Goal: Task Accomplishment & Management: Use online tool/utility

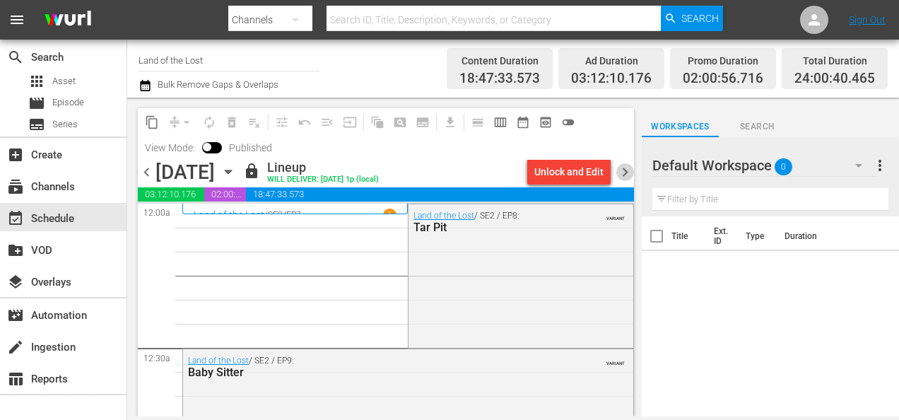
click at [629, 172] on span "chevron_right" at bounding box center [625, 172] width 18 height 18
click at [621, 172] on span "chevron_right" at bounding box center [625, 172] width 18 height 18
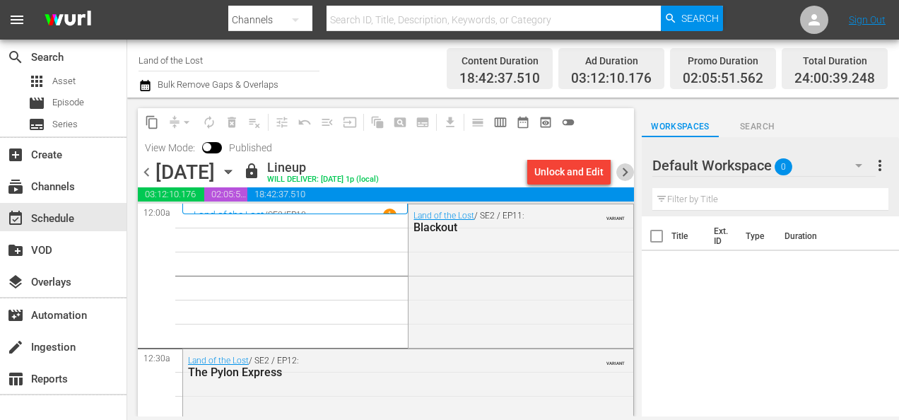
click at [621, 172] on span "chevron_right" at bounding box center [625, 172] width 18 height 18
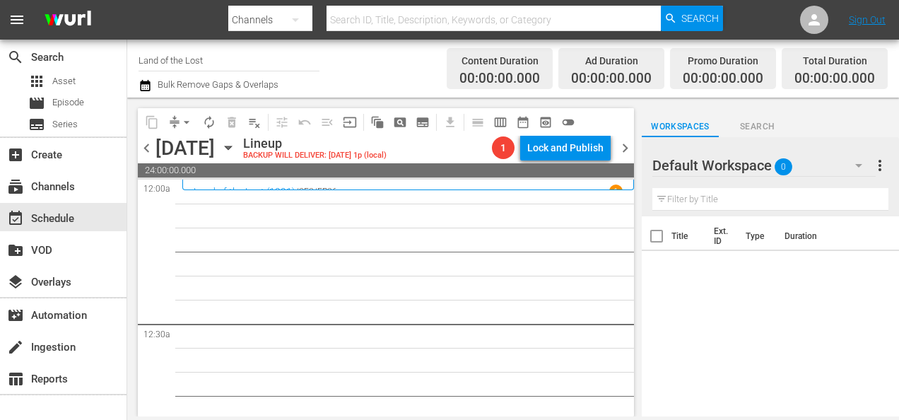
click at [144, 148] on span "chevron_left" at bounding box center [147, 148] width 18 height 18
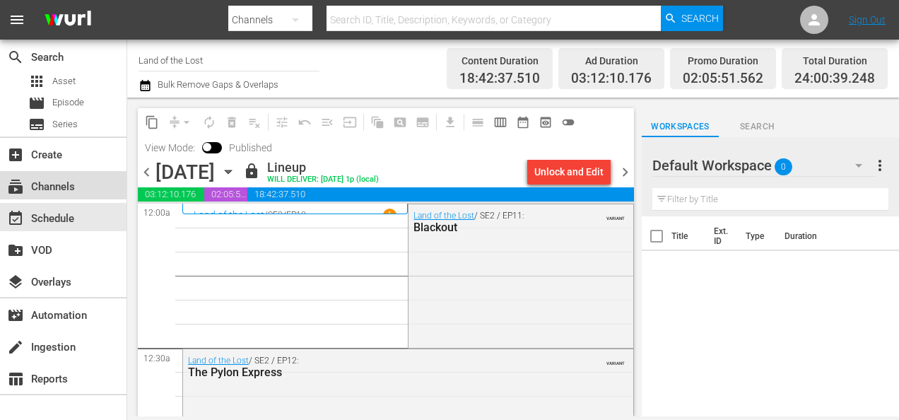
click at [72, 185] on div "subscriptions Channels" at bounding box center [39, 184] width 79 height 13
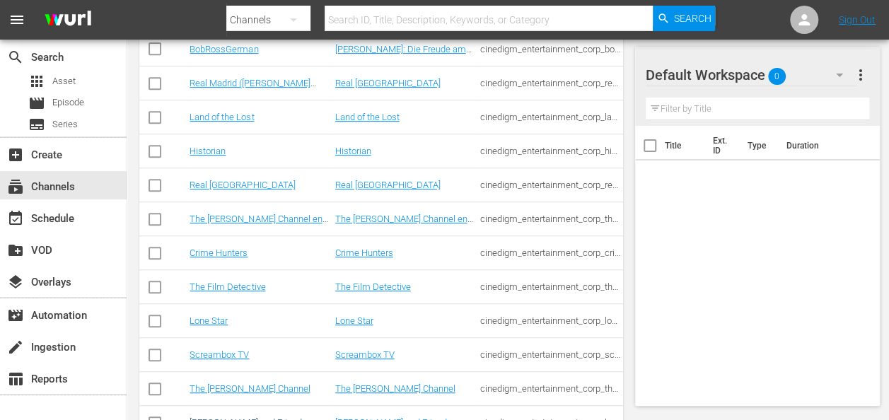
scroll to position [353, 0]
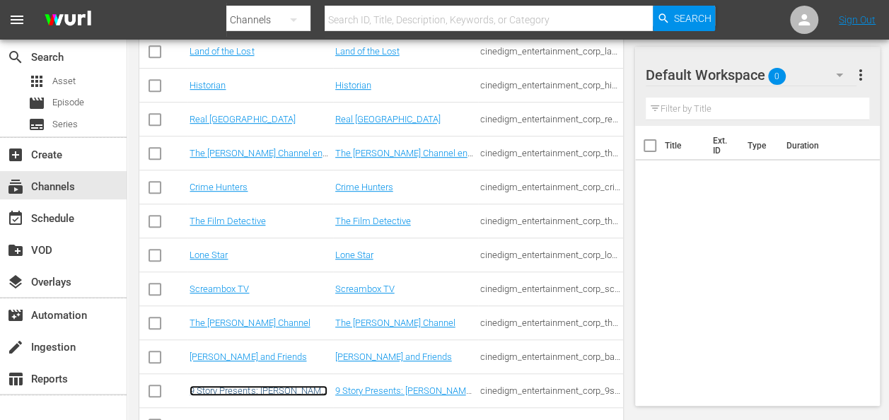
click at [250, 391] on link "9 Story Presents: [PERSON_NAME] and Friends" at bounding box center [258, 395] width 138 height 21
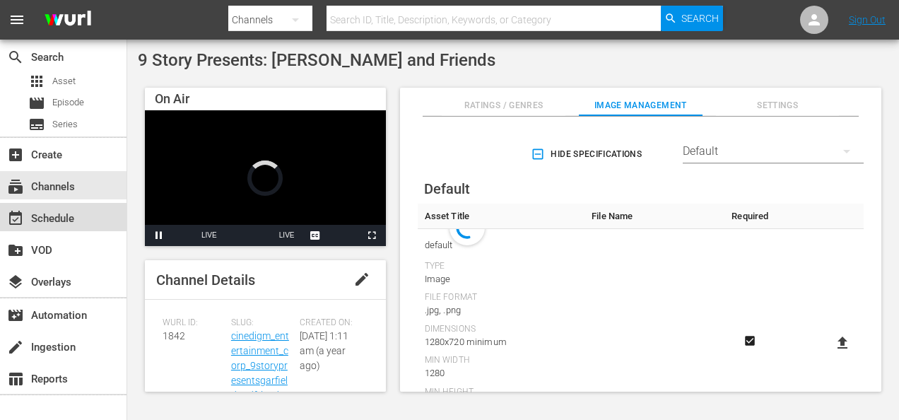
click at [61, 219] on div "event_available Schedule" at bounding box center [39, 216] width 79 height 13
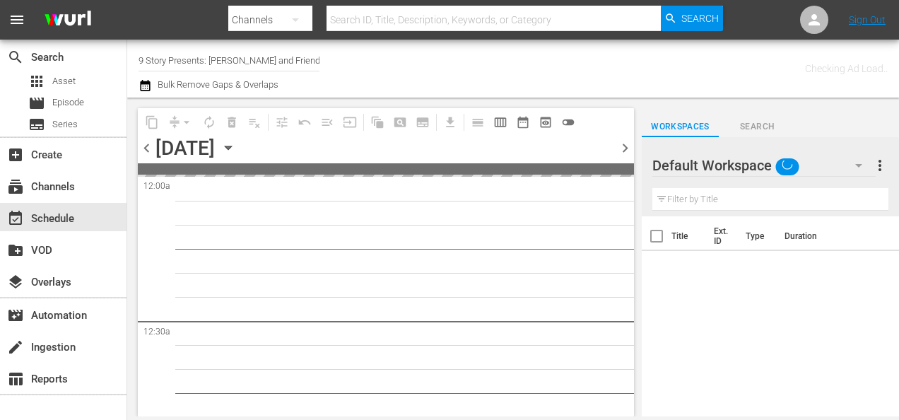
click at [231, 149] on icon "button" at bounding box center [228, 148] width 6 height 4
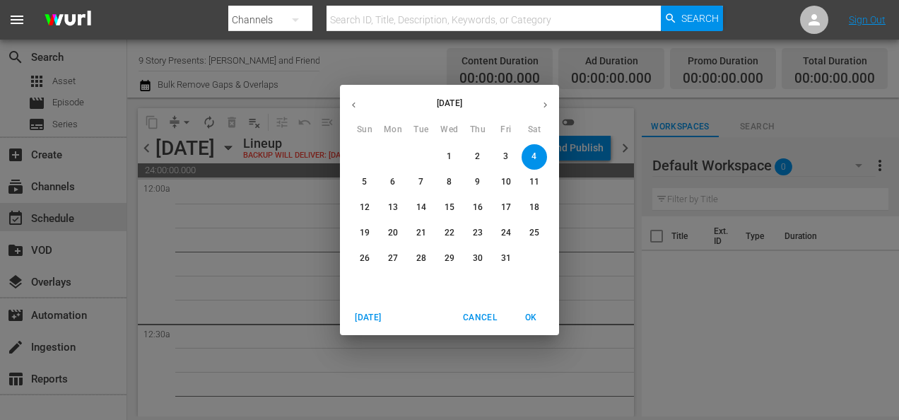
click at [352, 106] on icon "button" at bounding box center [354, 105] width 11 height 11
click at [421, 257] on p "30" at bounding box center [421, 258] width 10 height 12
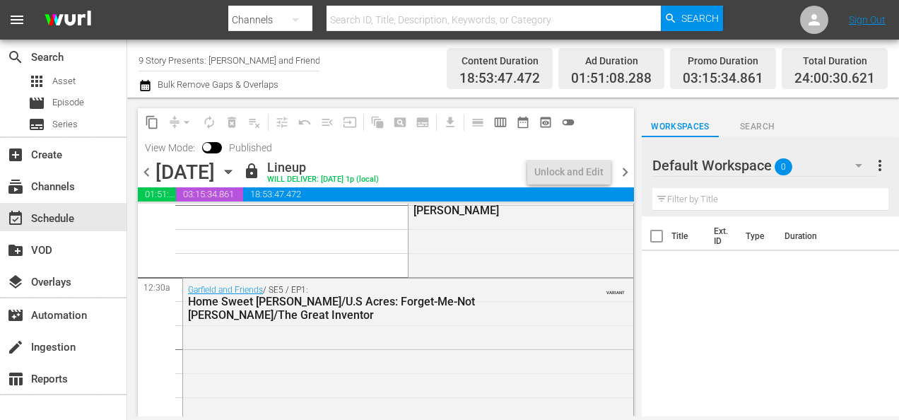
scroll to position [141, 0]
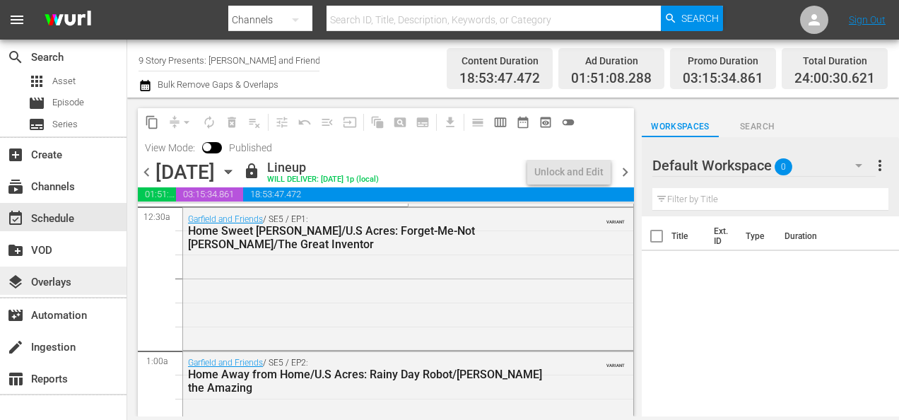
click at [54, 276] on div "layers Overlays" at bounding box center [39, 280] width 79 height 13
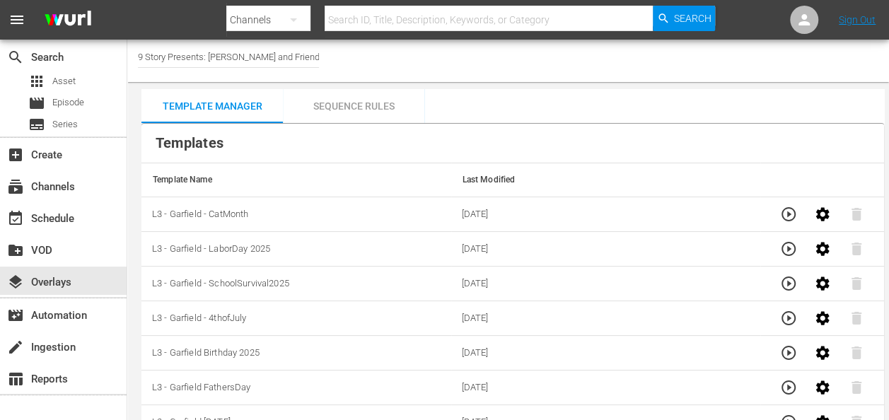
click at [368, 111] on div "Sequence Rules" at bounding box center [353, 106] width 141 height 34
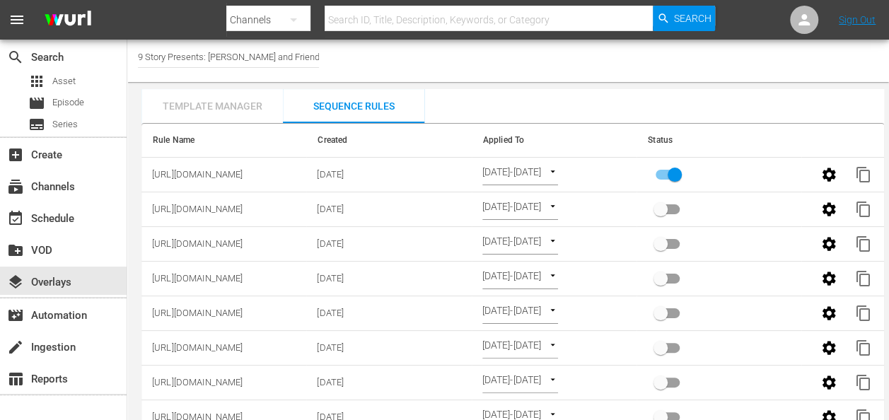
click at [209, 107] on div "Template Manager" at bounding box center [211, 106] width 141 height 34
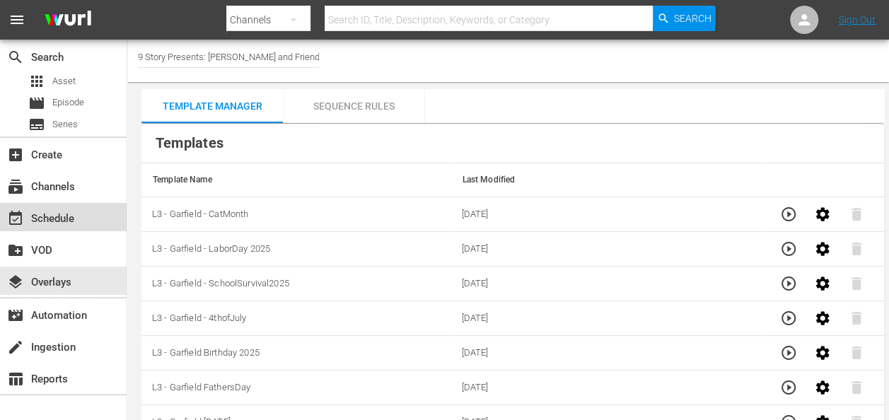
click at [63, 218] on div "event_available Schedule" at bounding box center [39, 216] width 79 height 13
